Goal: Task Accomplishment & Management: Manage account settings

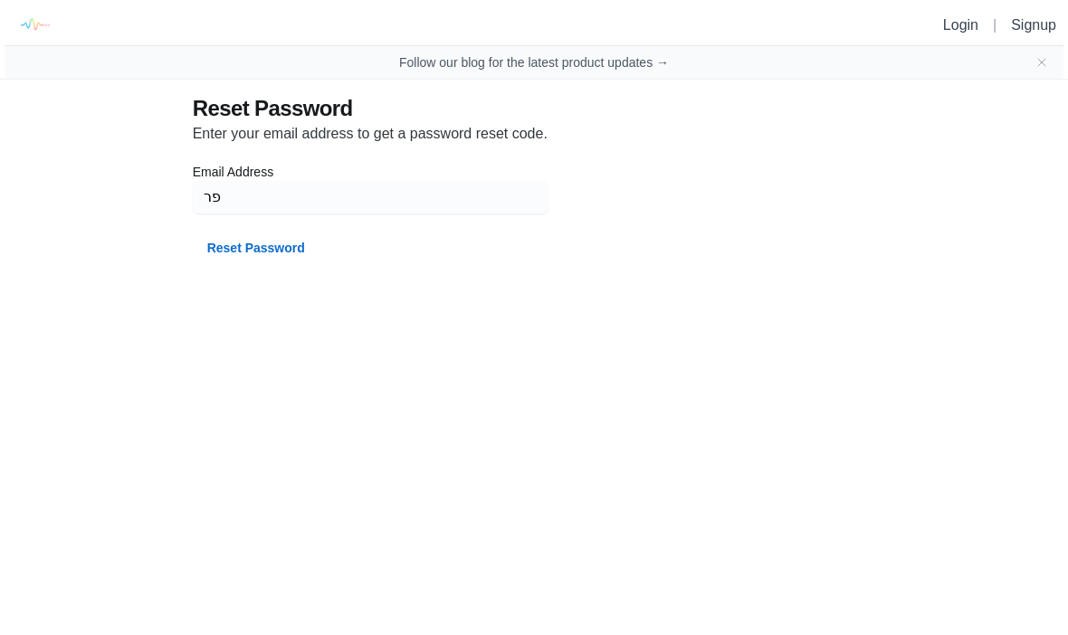
type input "פ"
type input "P"
type input "פ"
type input "P"
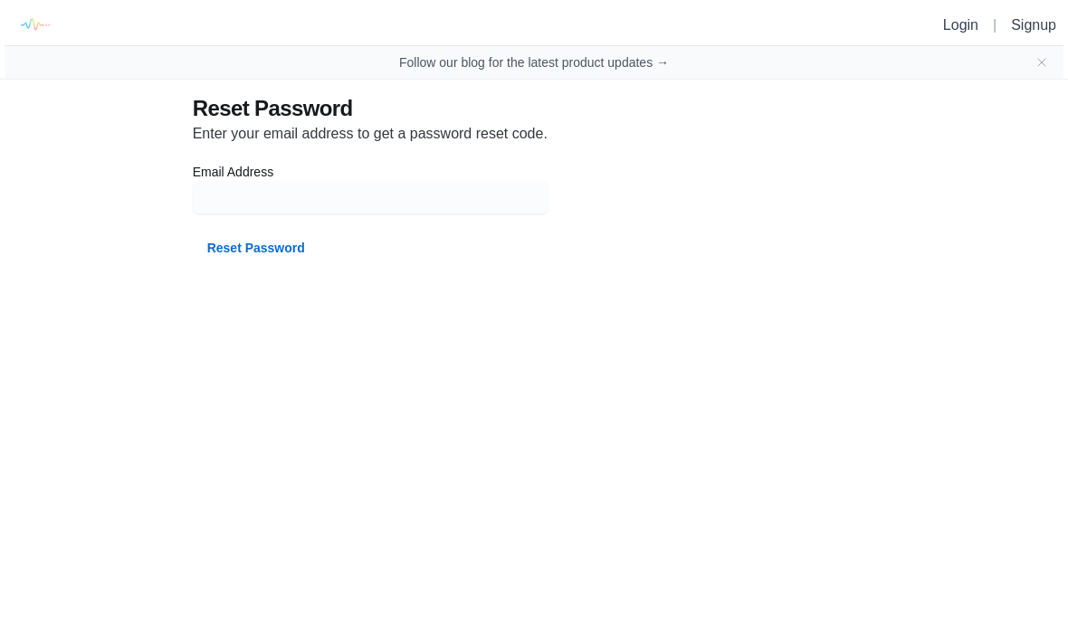
type input "P"
type input "[EMAIL_ADDRESS][DOMAIN_NAME]"
click at [289, 244] on button "Reset Password" at bounding box center [256, 248] width 127 height 33
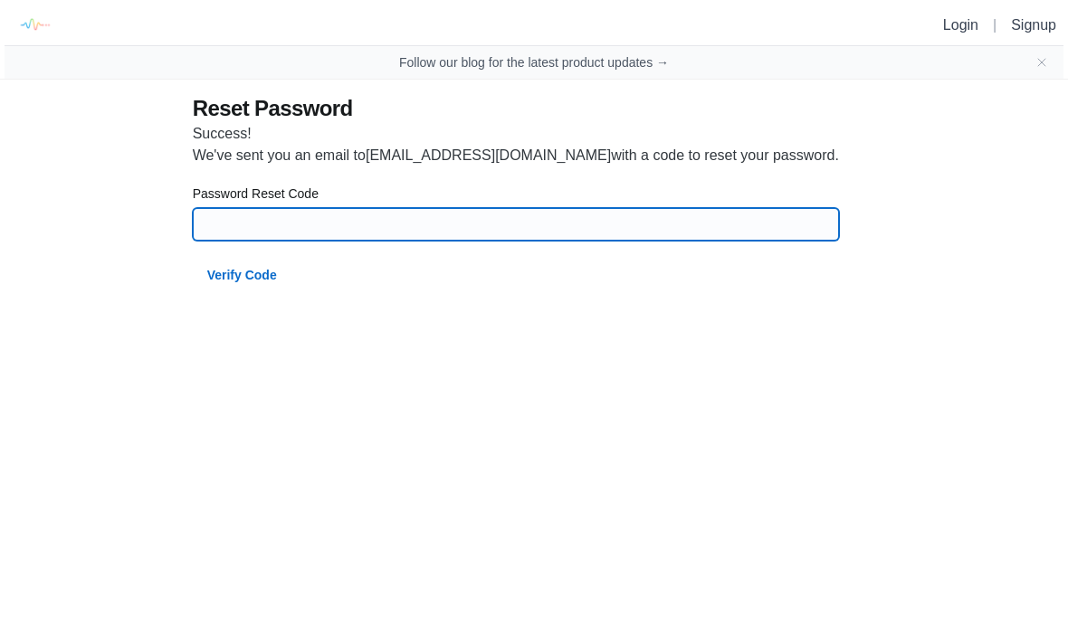
click at [337, 220] on input at bounding box center [516, 224] width 624 height 33
type input "31144"
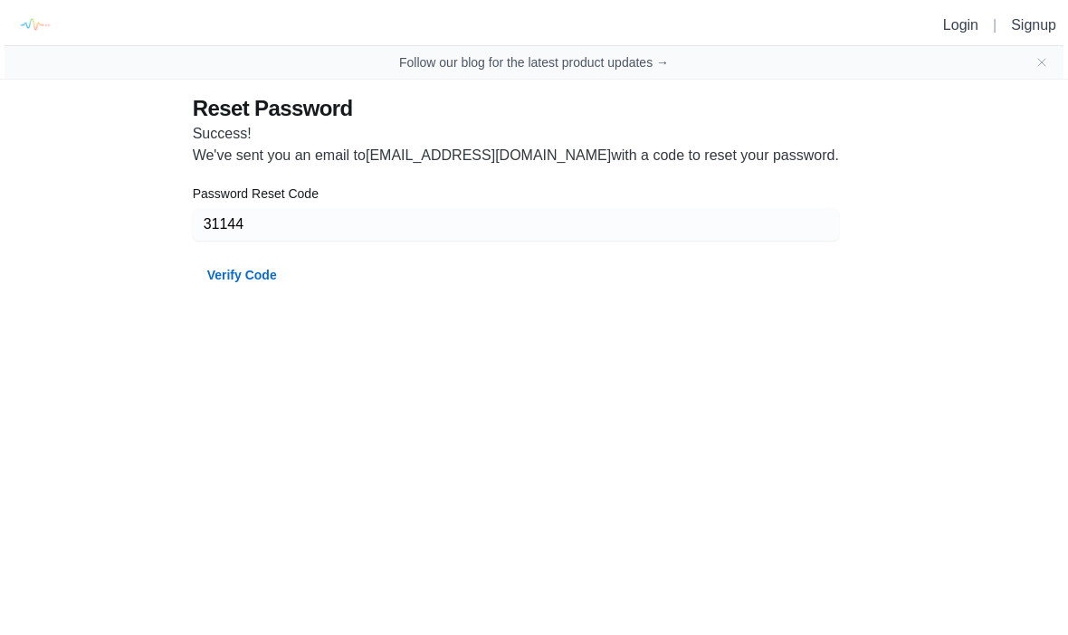
click at [261, 268] on button "Verify Code" at bounding box center [242, 275] width 99 height 33
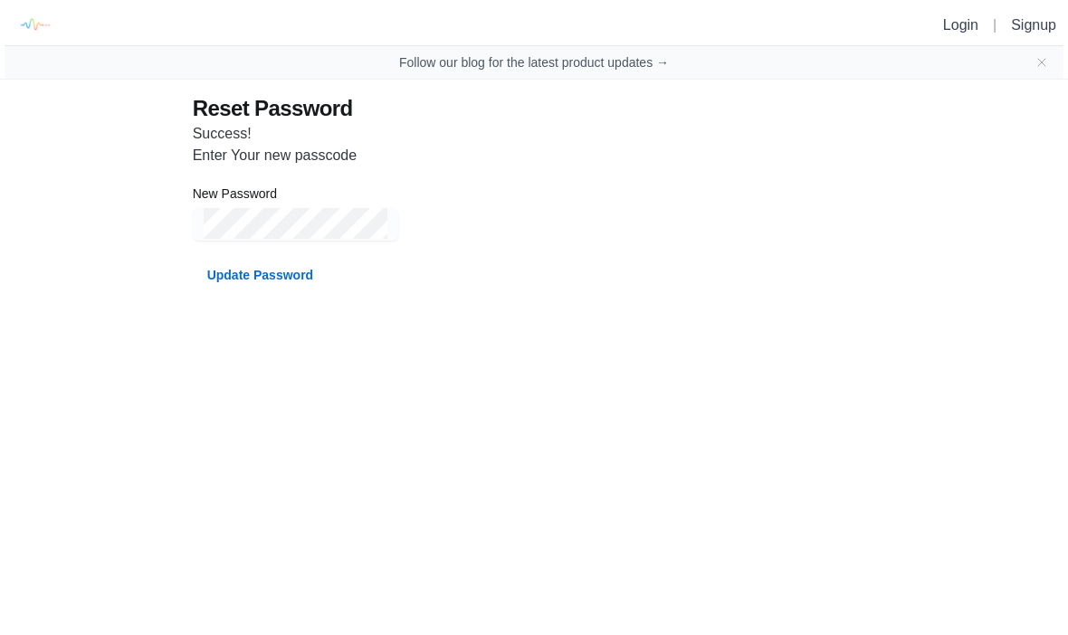
click at [300, 273] on button "Update Password" at bounding box center [260, 275] width 135 height 33
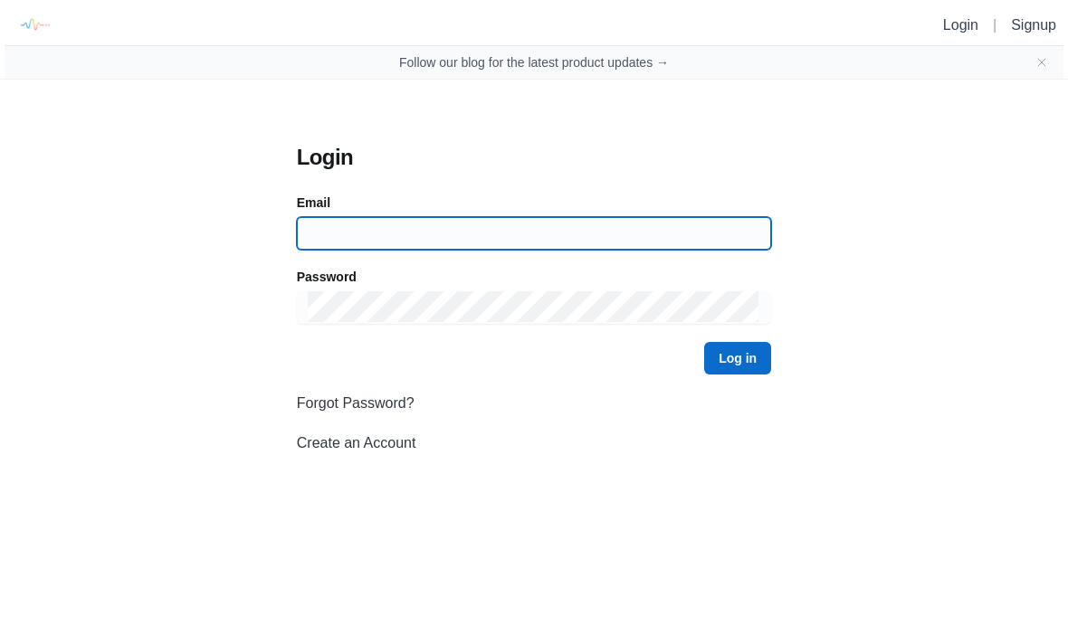
click at [626, 232] on input at bounding box center [534, 233] width 452 height 33
type input "[EMAIL_ADDRESS][DOMAIN_NAME]"
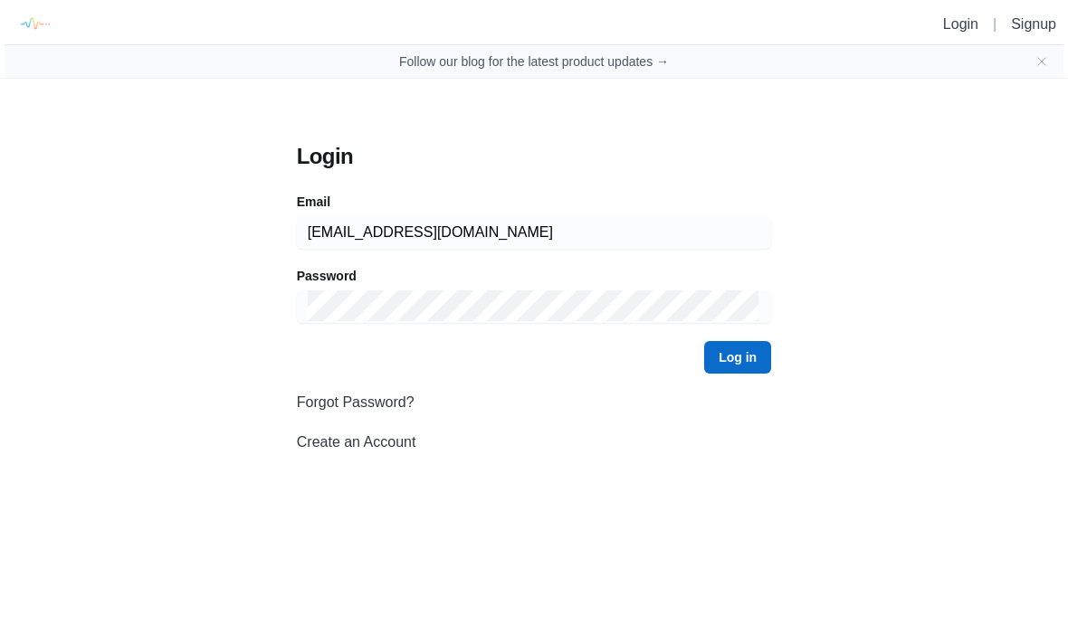
click at [750, 352] on button "Log in" at bounding box center [737, 358] width 67 height 33
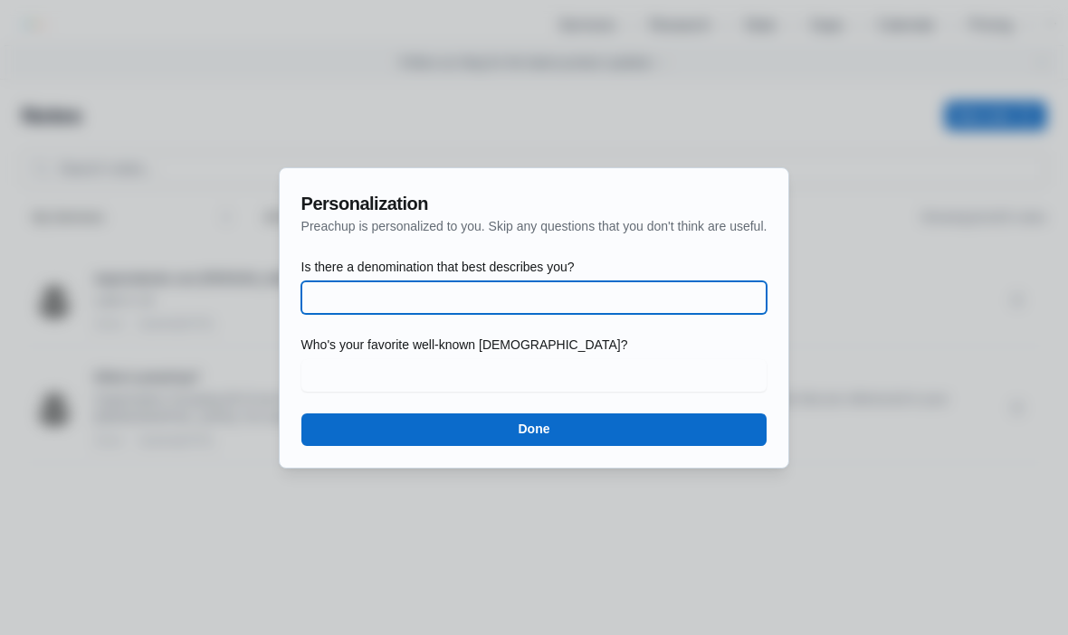
click at [634, 298] on input "Is there a denomination that best describes you?" at bounding box center [534, 297] width 444 height 33
type input "[DEMOGRAPHIC_DATA]"
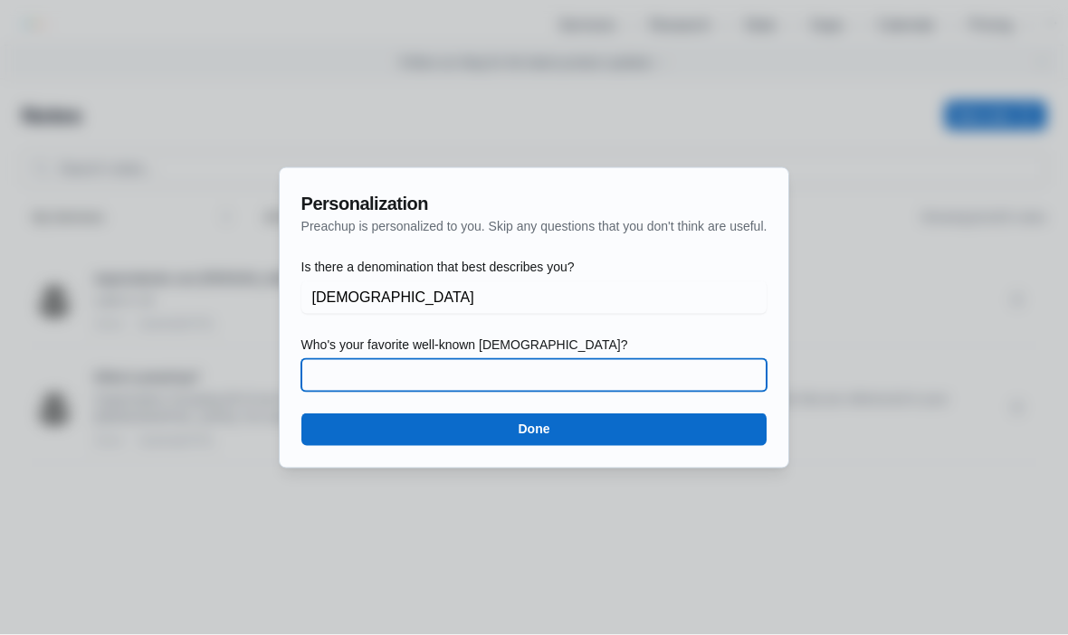
click at [620, 380] on input "Who's your favorite well-known [DEMOGRAPHIC_DATA]?" at bounding box center [534, 375] width 444 height 33
type input "[PERSON_NAME]"
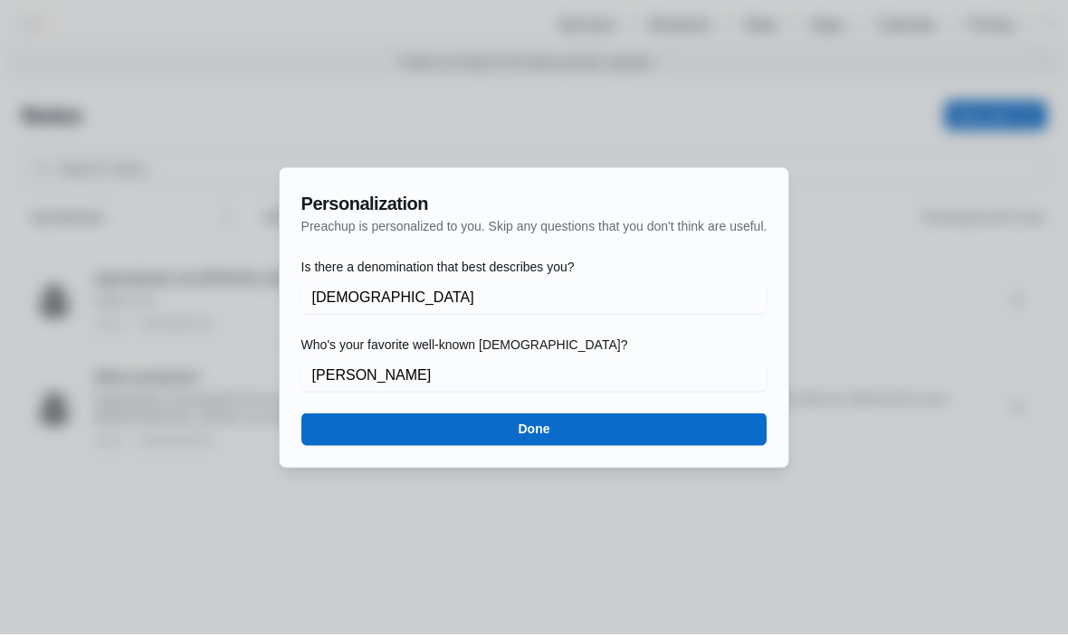
click at [608, 422] on button "Done" at bounding box center [534, 429] width 466 height 33
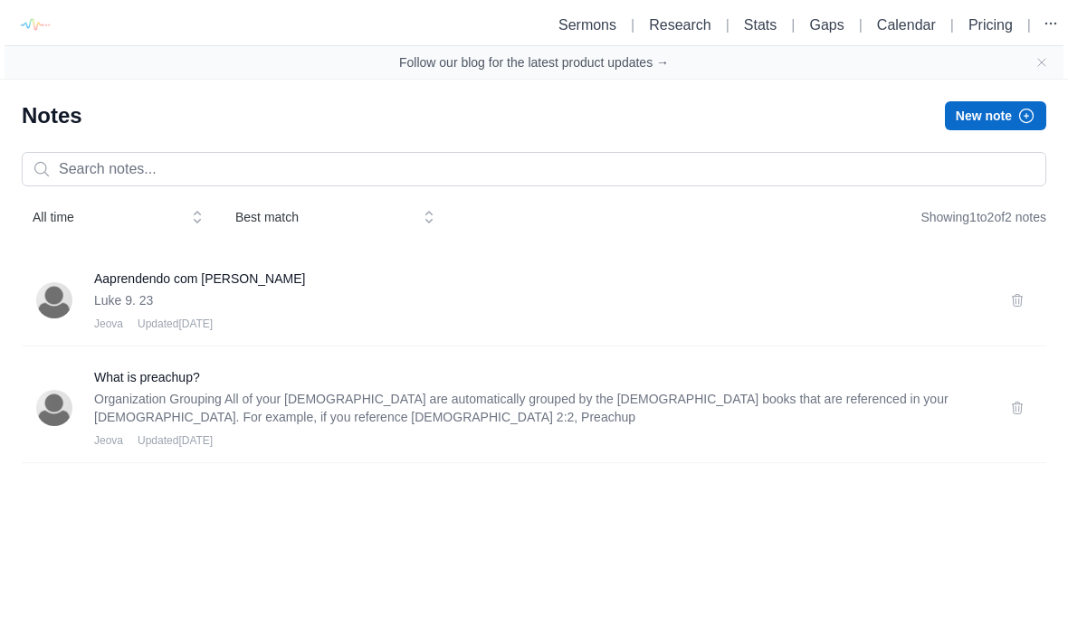
click at [264, 286] on h3 "Aaprendendo com [PERSON_NAME]" at bounding box center [541, 279] width 894 height 18
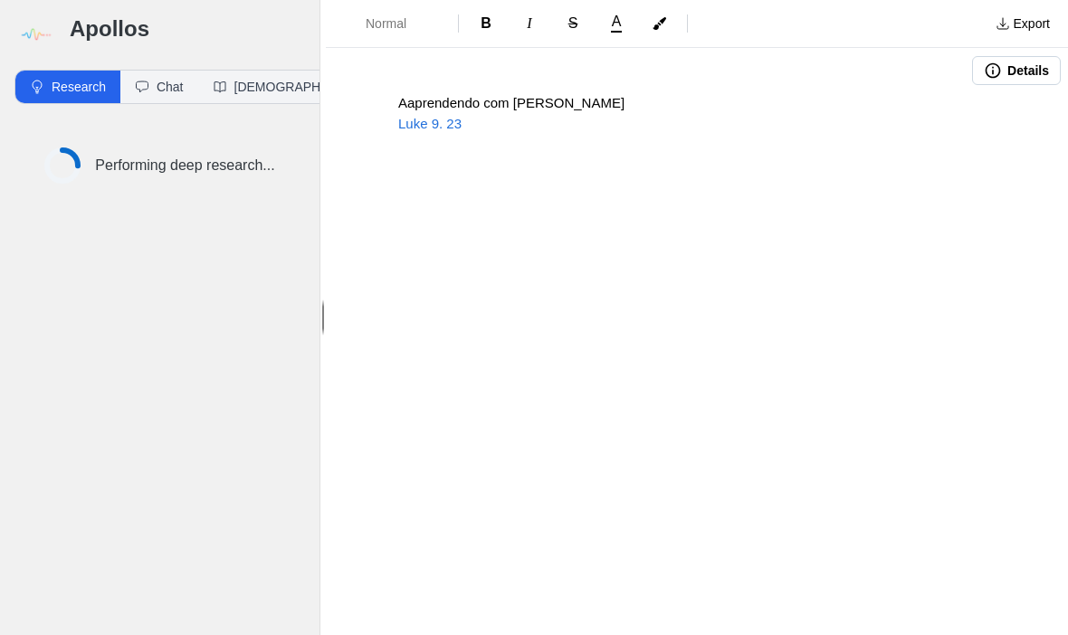
click at [167, 81] on button "Chat" at bounding box center [159, 87] width 78 height 33
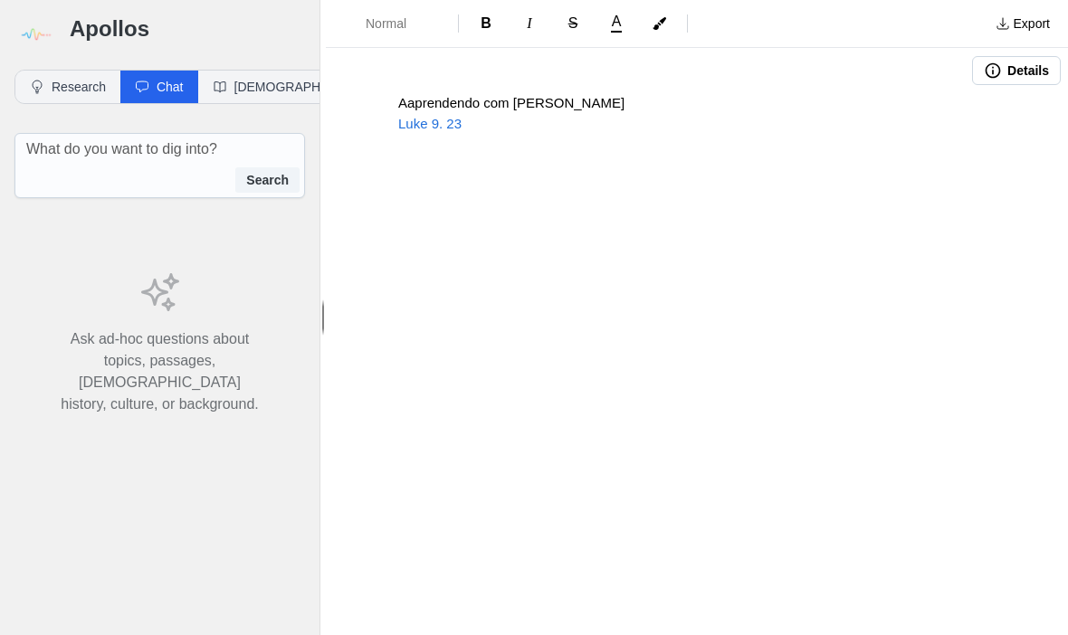
click at [257, 85] on button "[DEMOGRAPHIC_DATA]" at bounding box center [294, 87] width 193 height 33
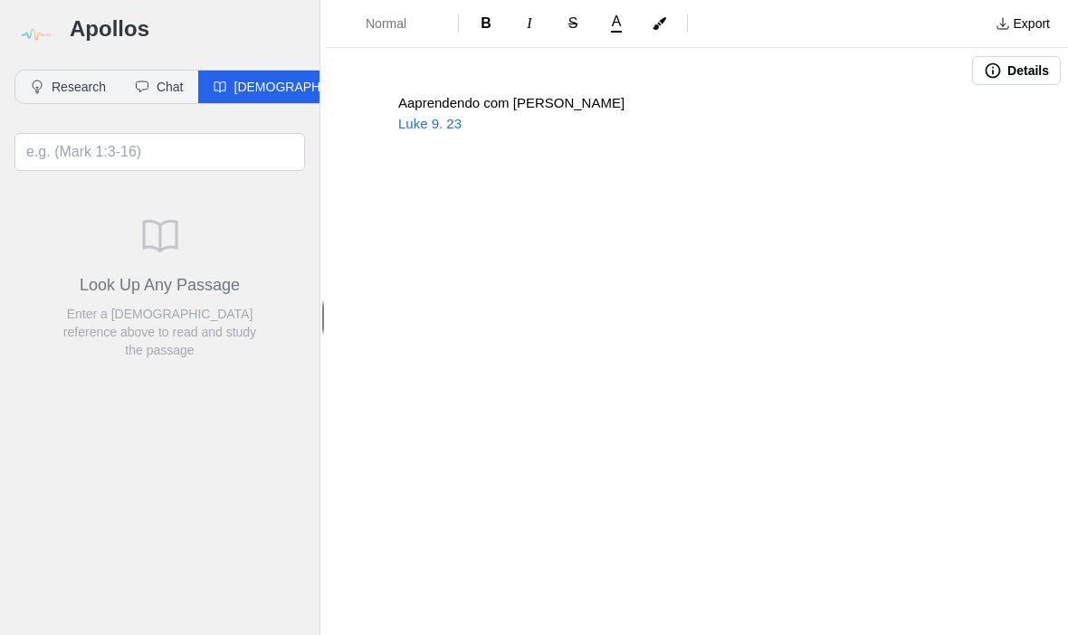
click at [90, 82] on button "Research" at bounding box center [67, 87] width 105 height 33
